Goal: Transaction & Acquisition: Purchase product/service

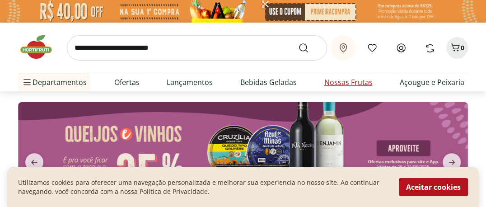
click at [369, 84] on link "Nossas Frutas" at bounding box center [348, 82] width 48 height 11
select select "**********"
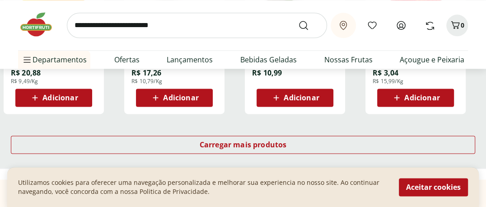
scroll to position [664, 0]
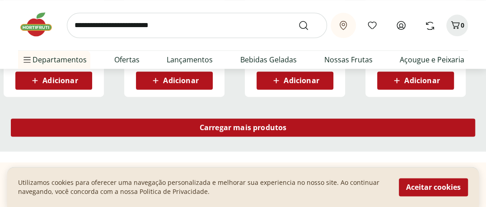
click at [269, 126] on span "Carregar mais produtos" at bounding box center [243, 127] width 87 height 7
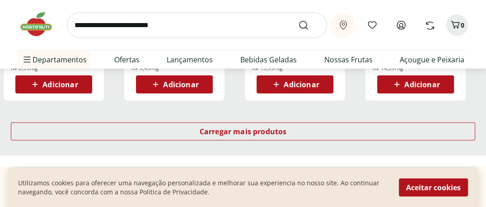
scroll to position [1263, 0]
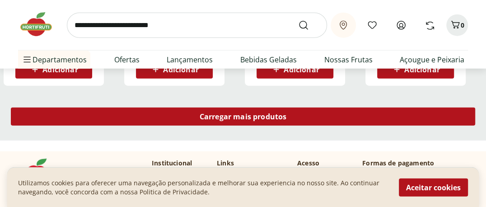
click at [288, 118] on div "Carregar mais produtos" at bounding box center [243, 116] width 464 height 18
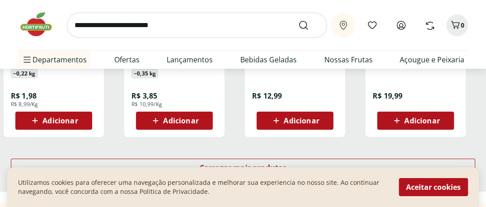
scroll to position [1836, 0]
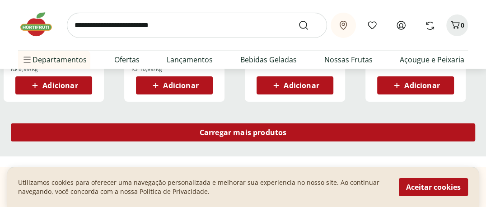
click at [284, 132] on span "Carregar mais produtos" at bounding box center [243, 132] width 87 height 7
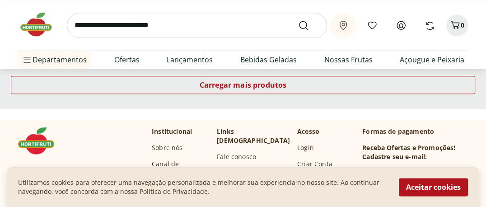
scroll to position [2408, 0]
